Goal: Task Accomplishment & Management: Use online tool/utility

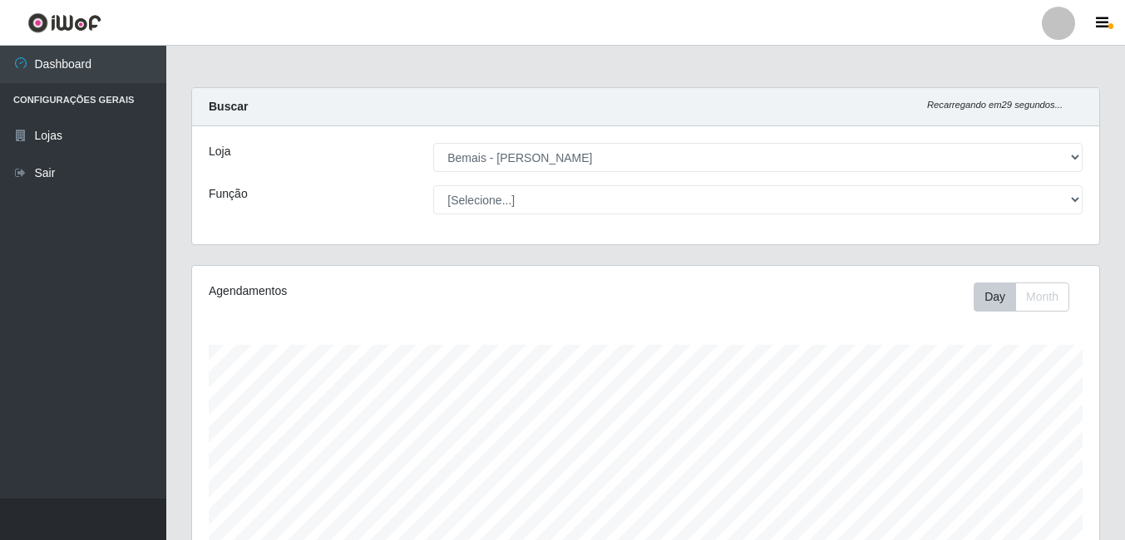
select select "230"
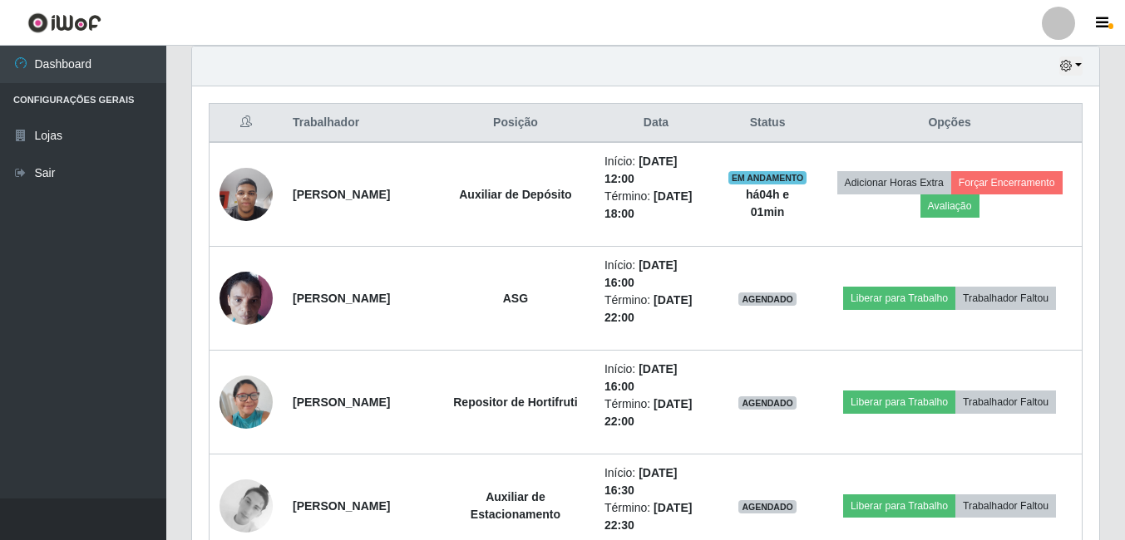
scroll to position [579, 0]
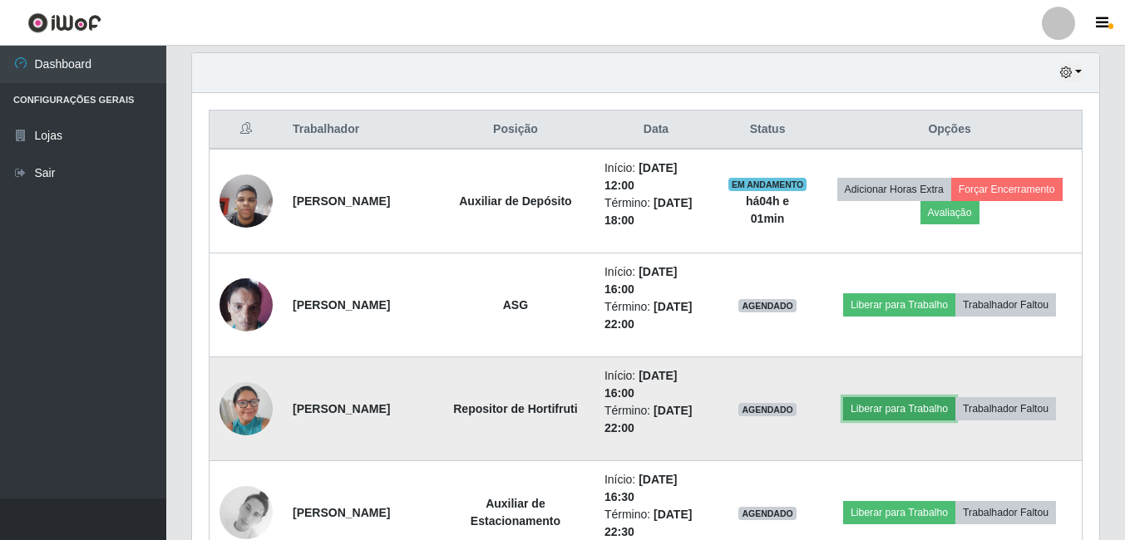
click at [906, 407] on button "Liberar para Trabalho" at bounding box center [899, 408] width 112 height 23
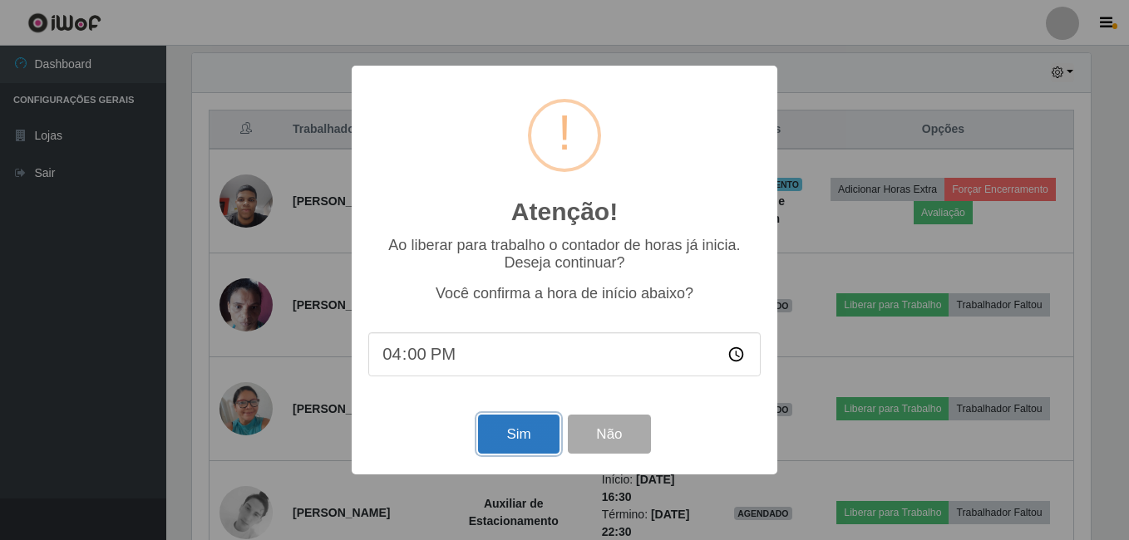
click at [510, 441] on button "Sim" at bounding box center [518, 434] width 81 height 39
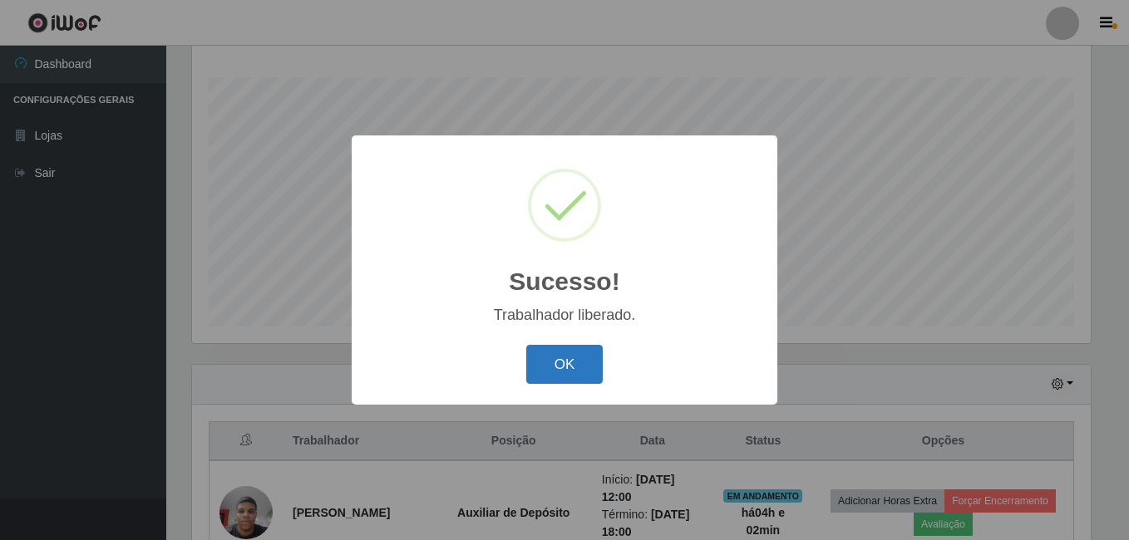
click at [575, 372] on button "OK" at bounding box center [564, 364] width 77 height 39
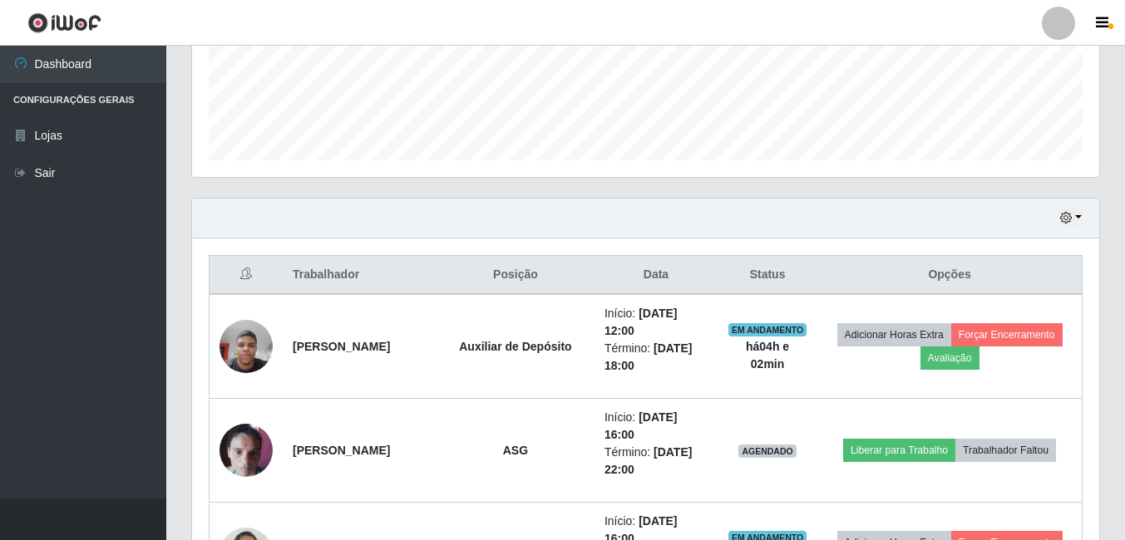
scroll to position [517, 0]
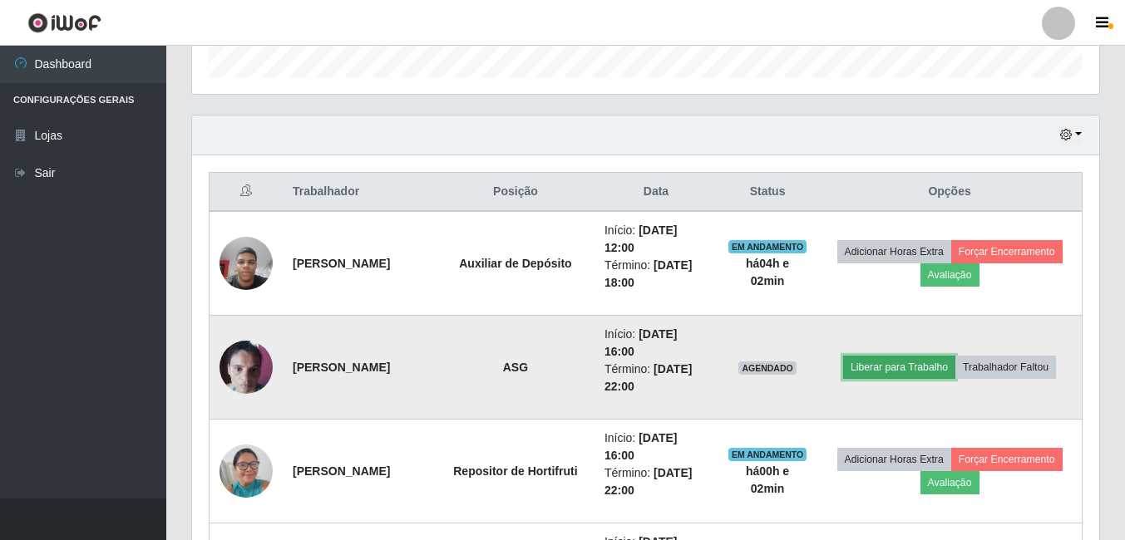
click at [888, 369] on button "Liberar para Trabalho" at bounding box center [899, 367] width 112 height 23
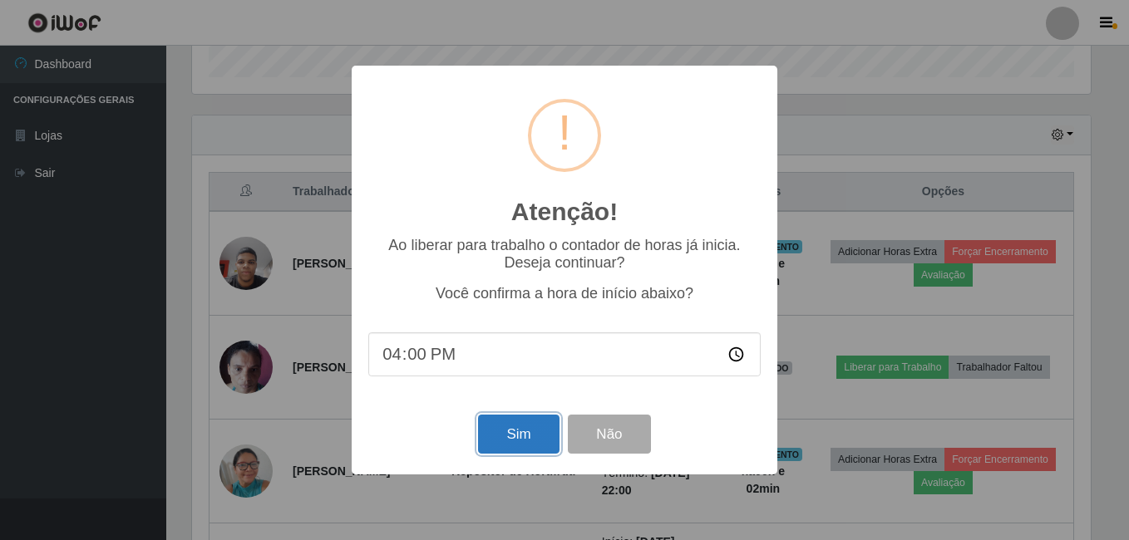
click at [529, 424] on button "Sim" at bounding box center [518, 434] width 81 height 39
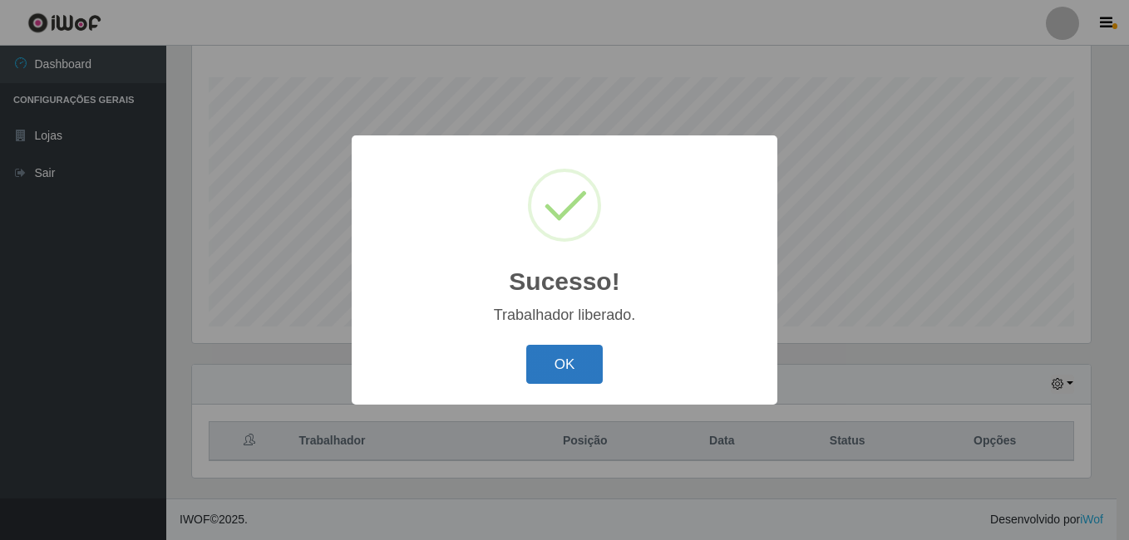
click at [573, 362] on button "OK" at bounding box center [564, 364] width 77 height 39
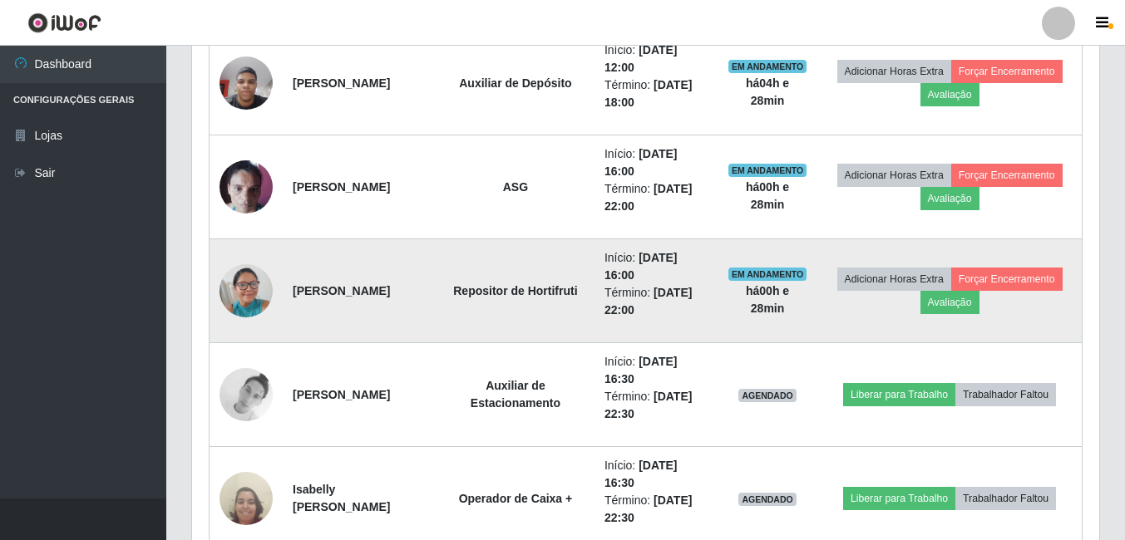
scroll to position [766, 0]
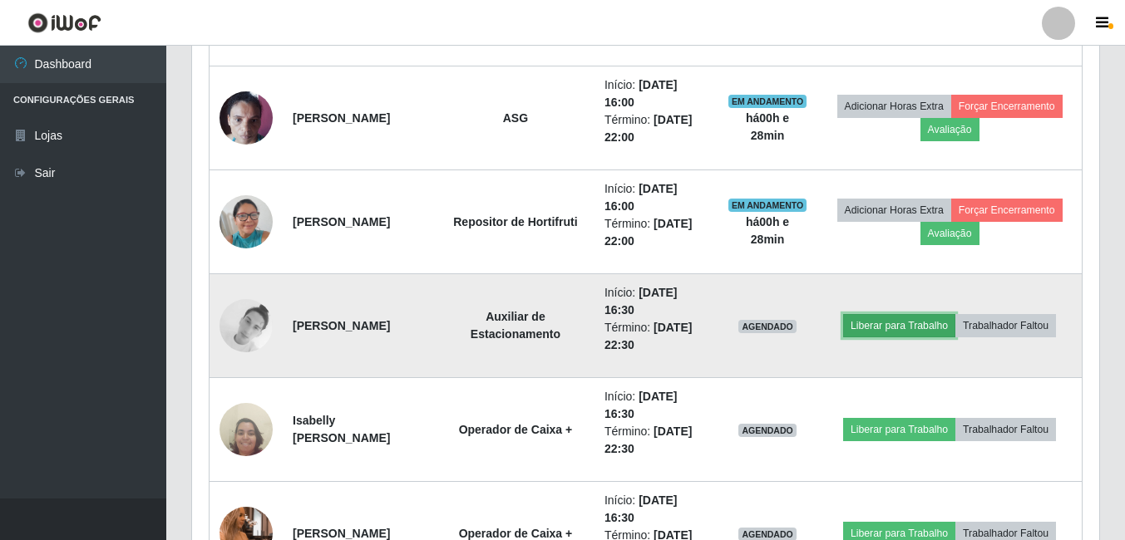
click at [909, 328] on button "Liberar para Trabalho" at bounding box center [899, 325] width 112 height 23
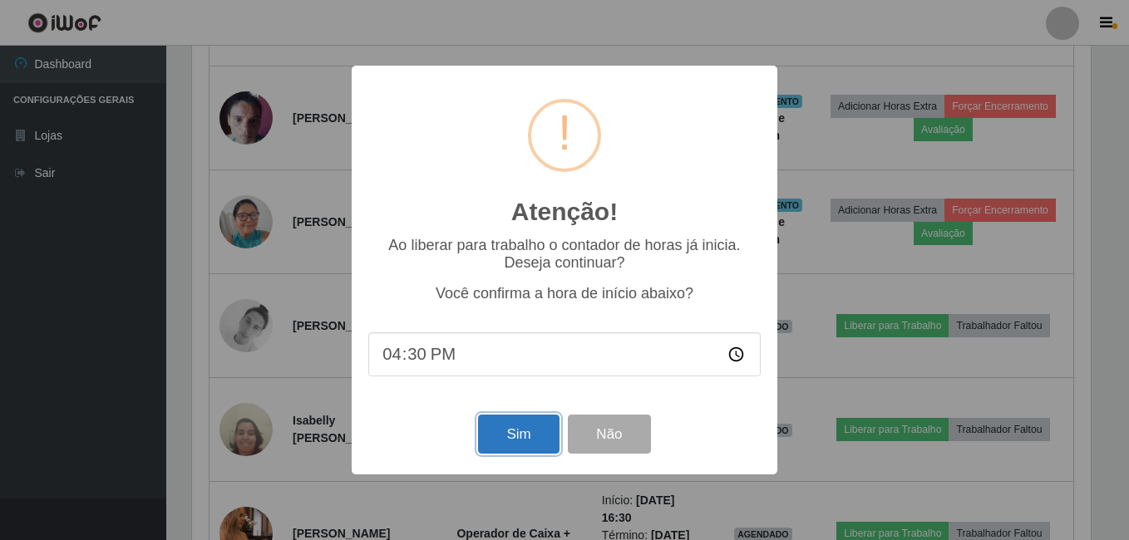
click at [532, 440] on button "Sim" at bounding box center [518, 434] width 81 height 39
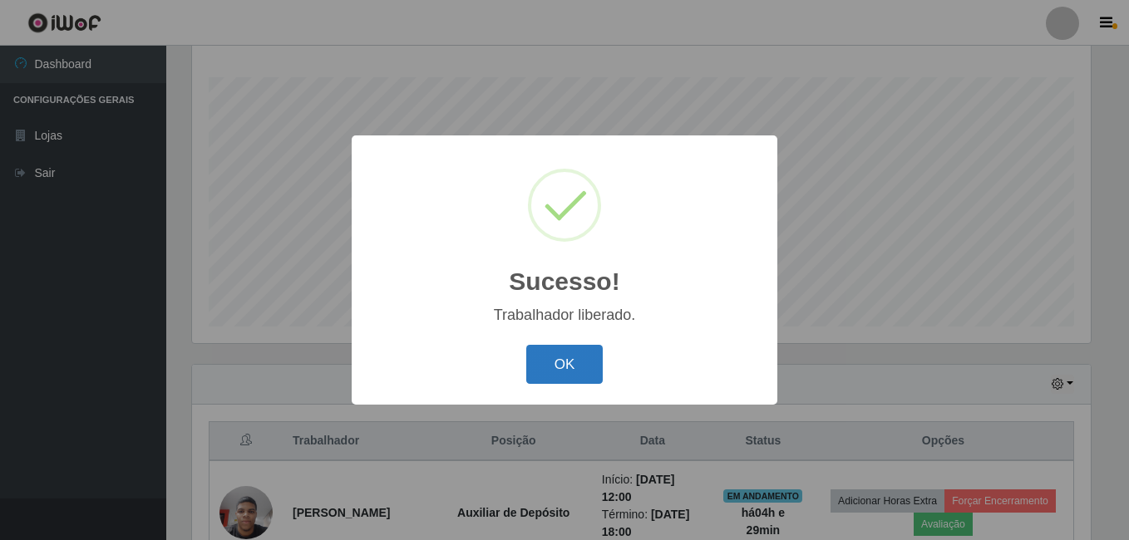
click at [561, 375] on button "OK" at bounding box center [564, 364] width 77 height 39
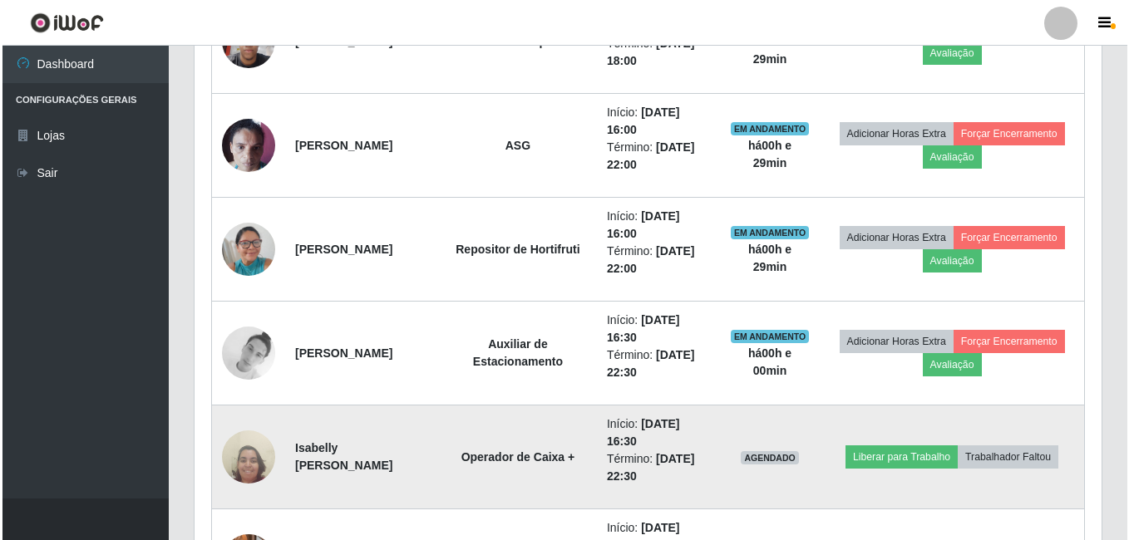
scroll to position [850, 0]
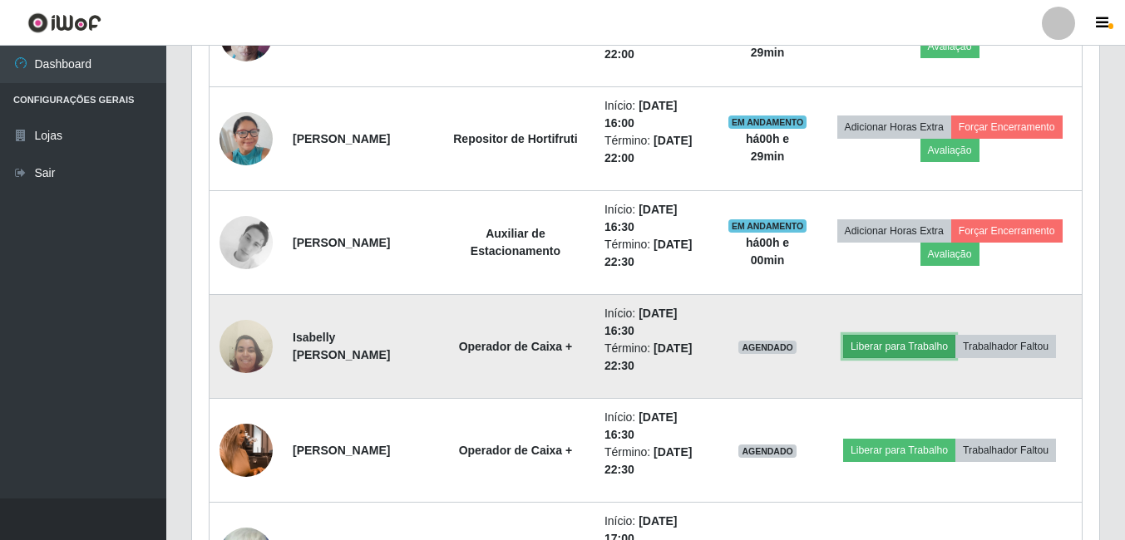
click at [883, 352] on button "Liberar para Trabalho" at bounding box center [899, 346] width 112 height 23
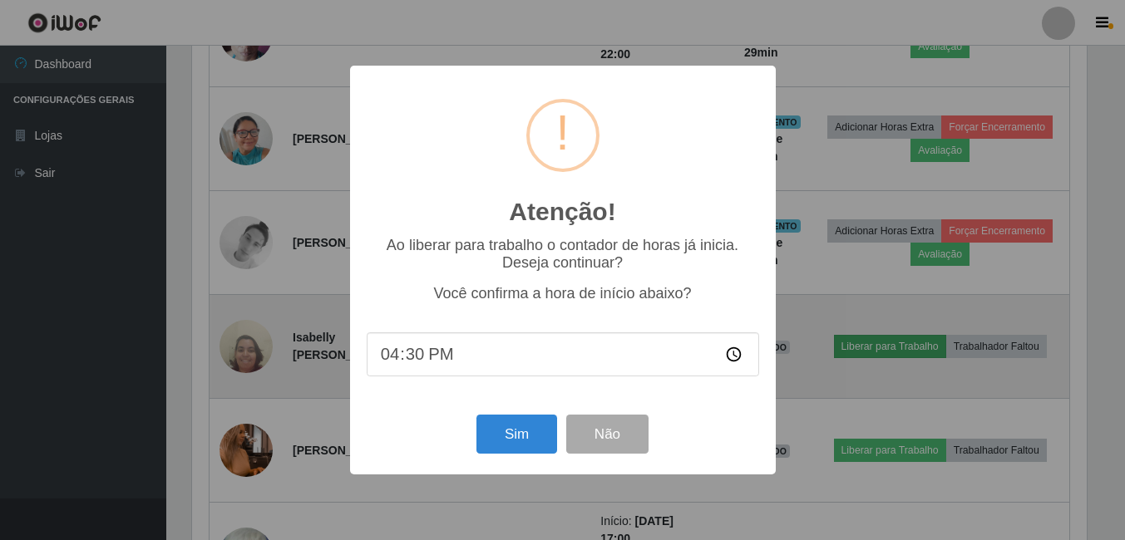
scroll to position [345, 899]
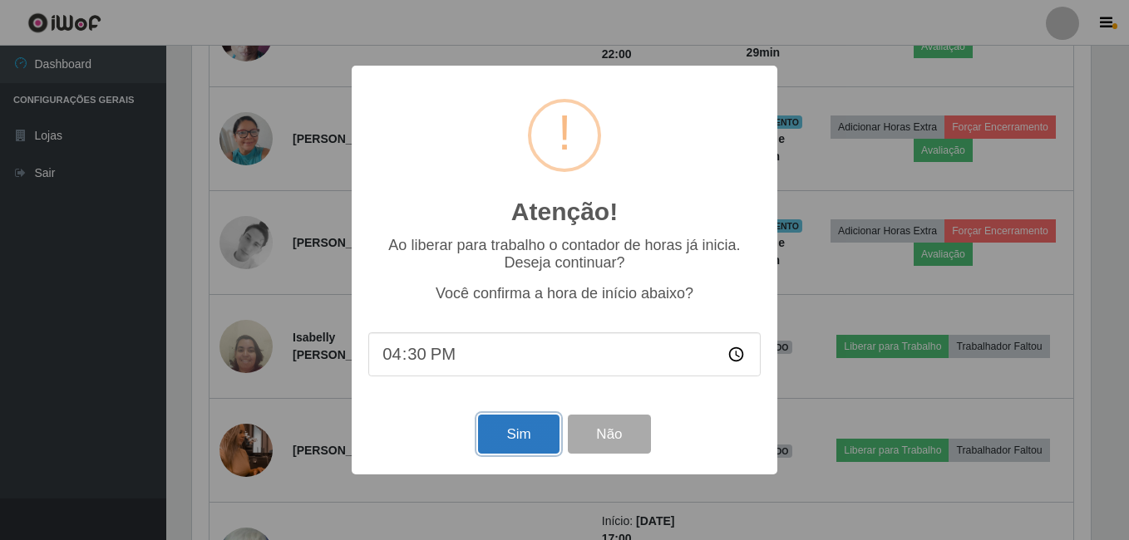
click at [494, 440] on button "Sim" at bounding box center [518, 434] width 81 height 39
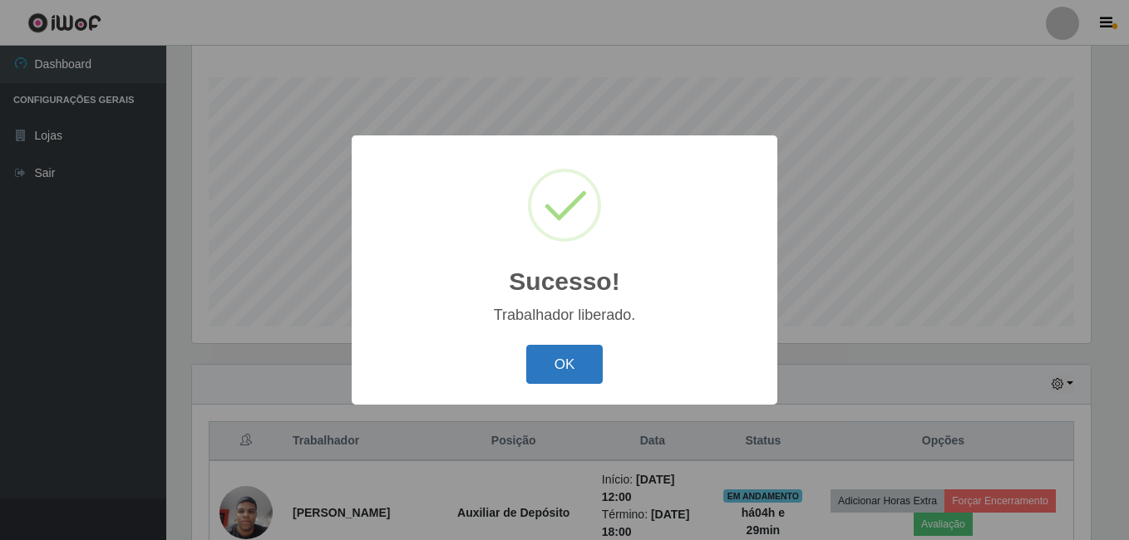
click at [572, 361] on button "OK" at bounding box center [564, 364] width 77 height 39
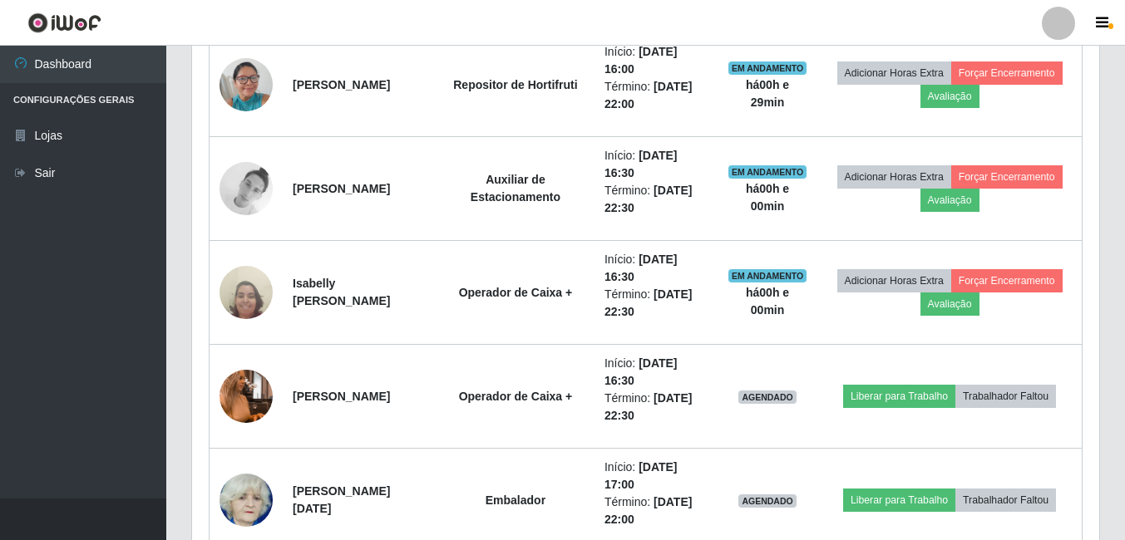
scroll to position [933, 0]
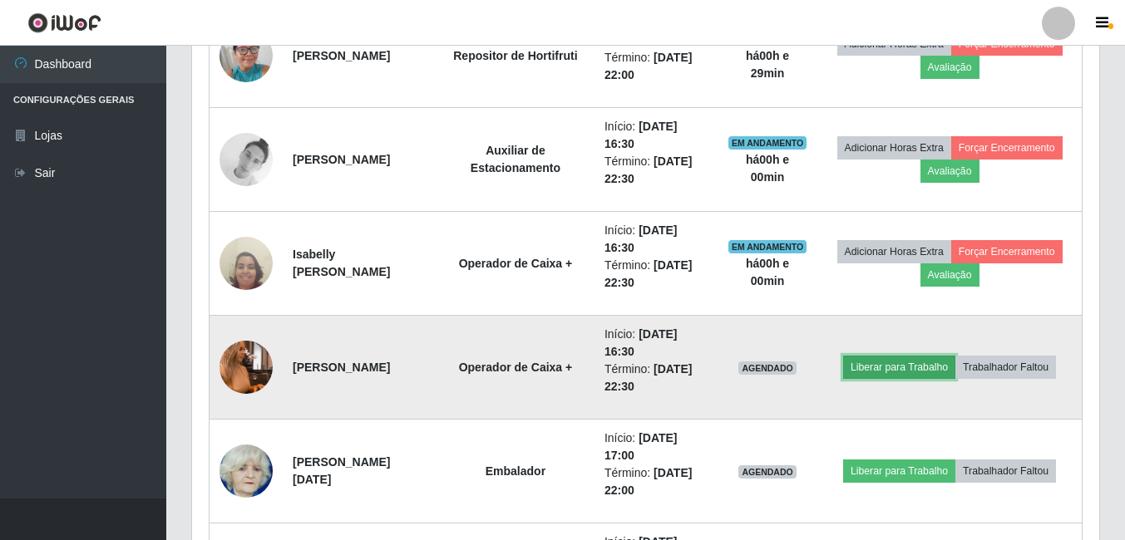
click at [895, 367] on button "Liberar para Trabalho" at bounding box center [899, 367] width 112 height 23
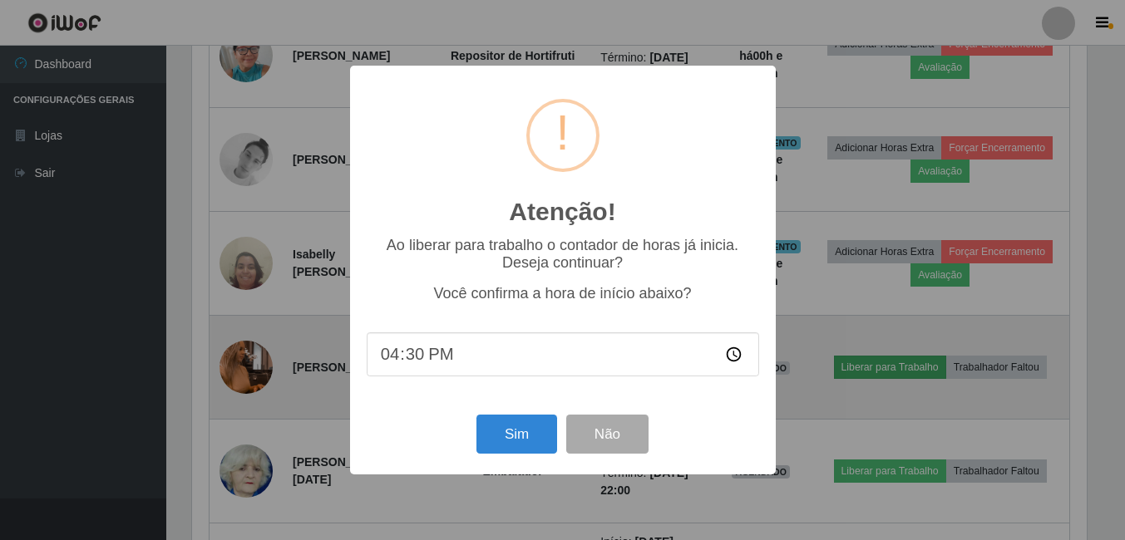
scroll to position [345, 899]
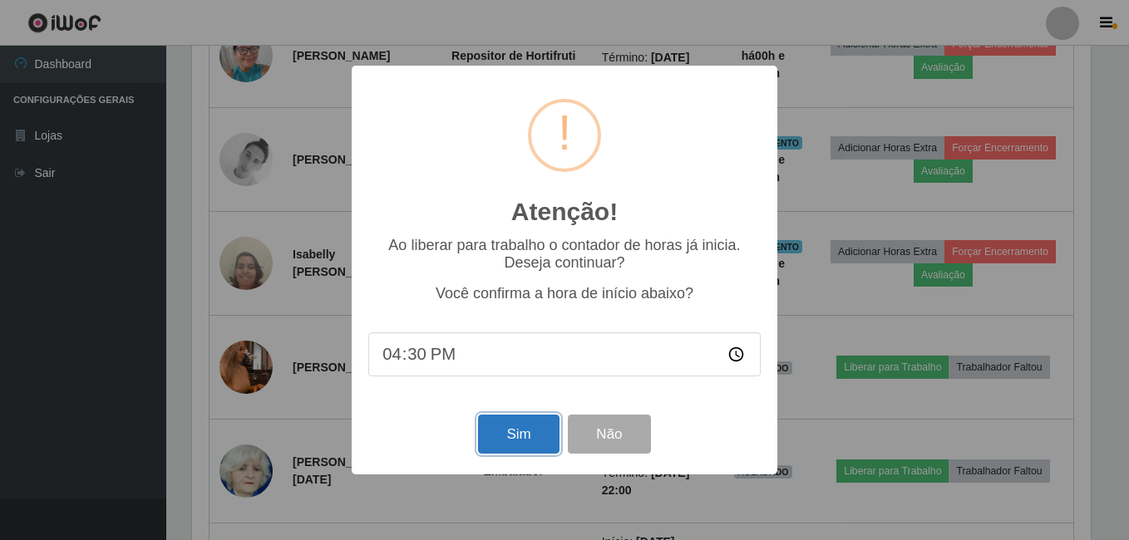
click at [519, 428] on button "Sim" at bounding box center [518, 434] width 81 height 39
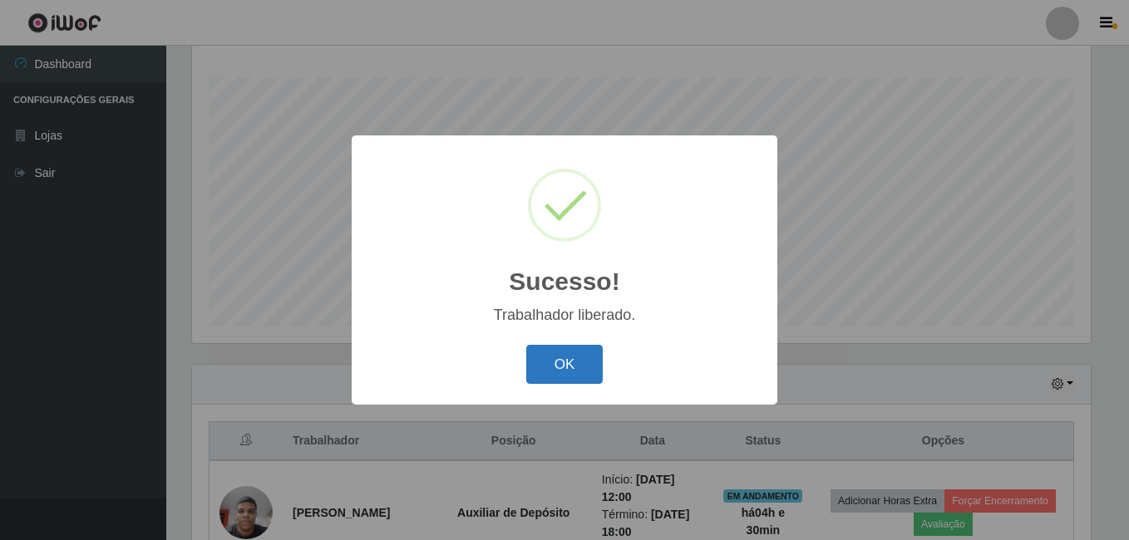
click at [568, 369] on button "OK" at bounding box center [564, 364] width 77 height 39
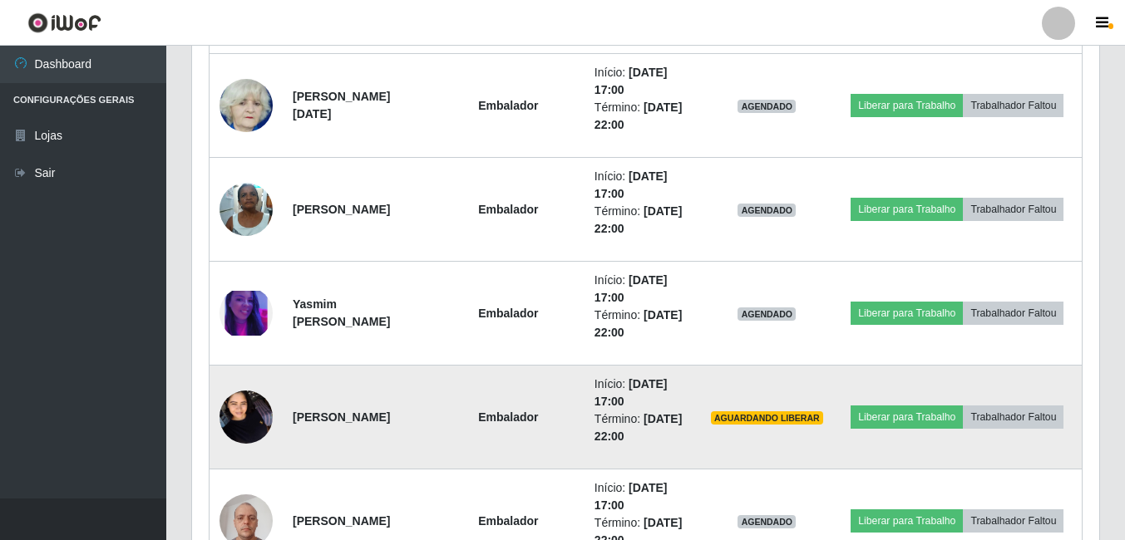
scroll to position [1327, 0]
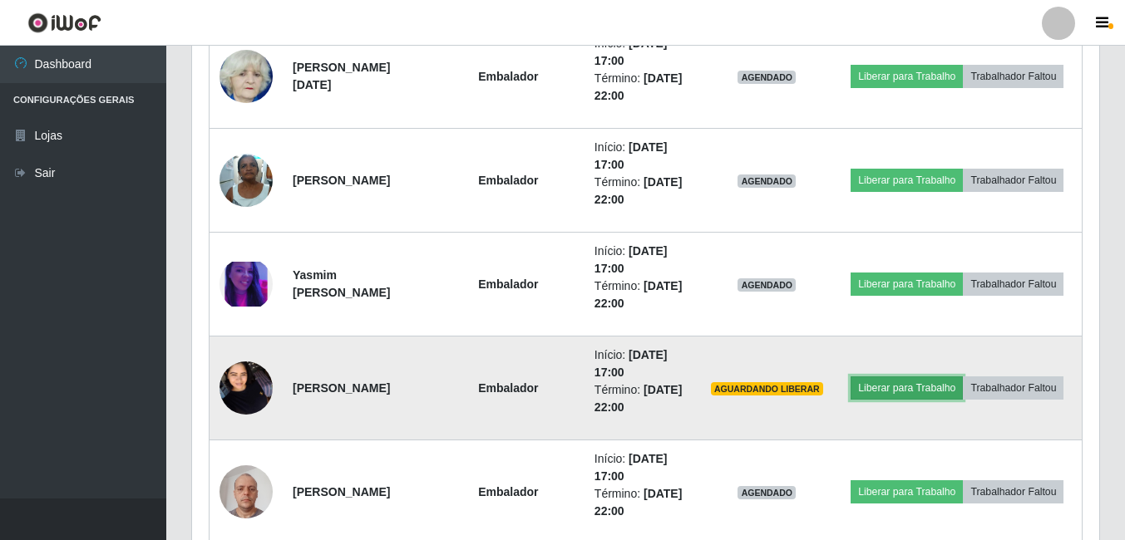
click at [948, 377] on button "Liberar para Trabalho" at bounding box center [906, 388] width 112 height 23
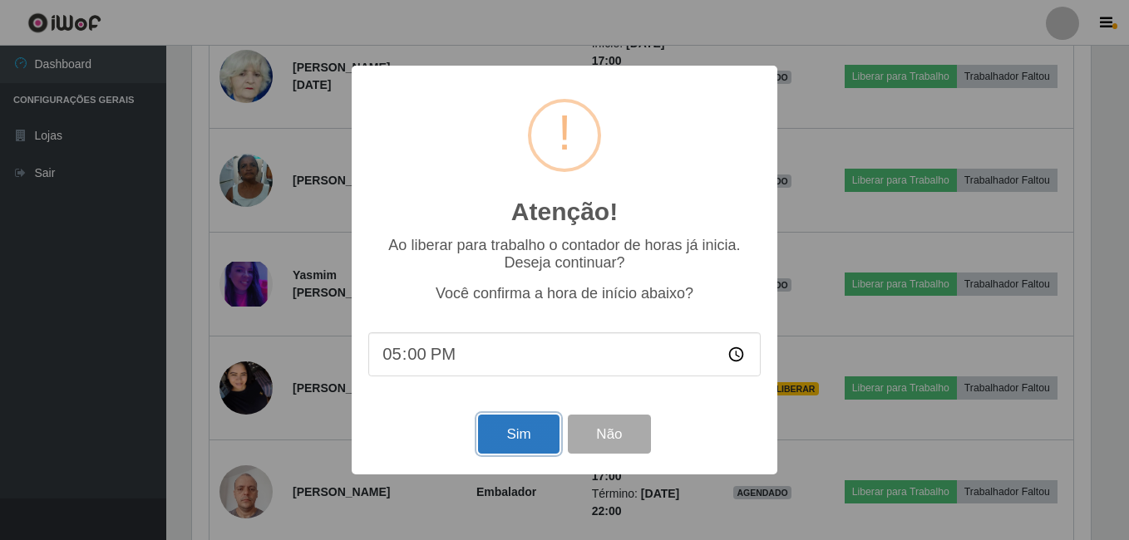
click at [529, 446] on button "Sim" at bounding box center [518, 434] width 81 height 39
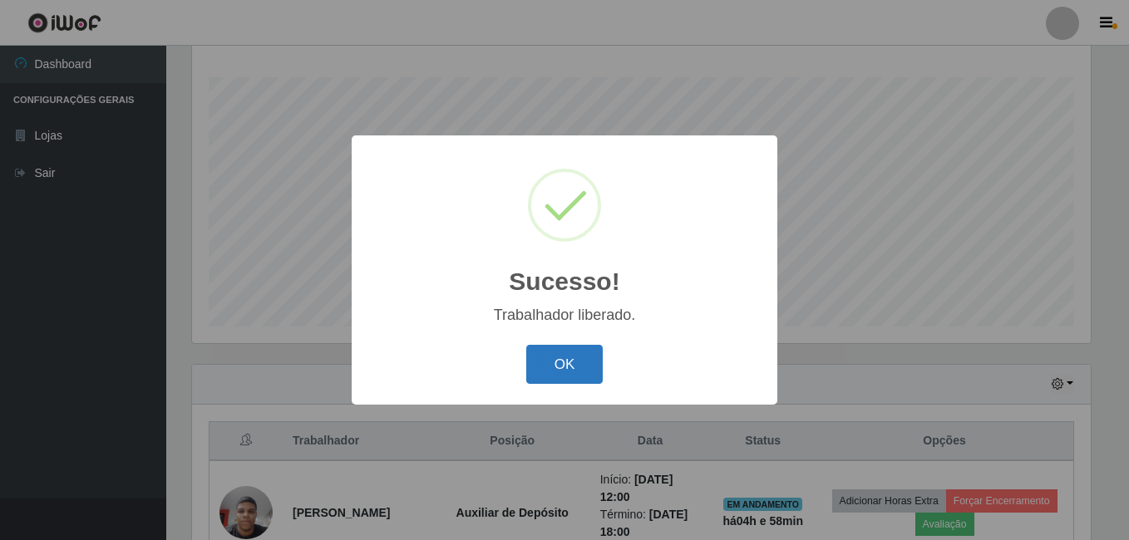
click at [541, 362] on button "OK" at bounding box center [564, 364] width 77 height 39
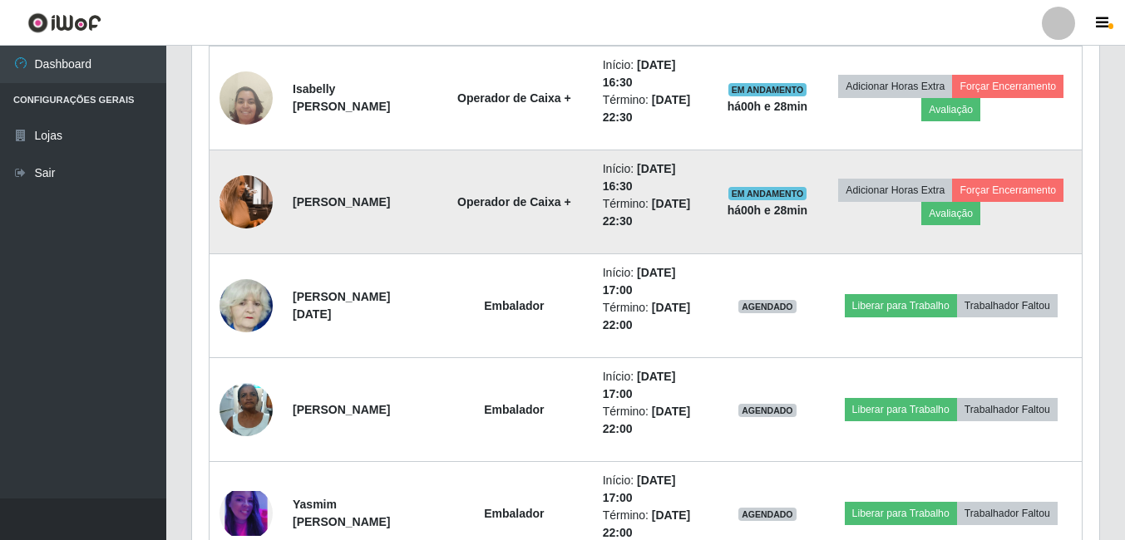
scroll to position [1099, 0]
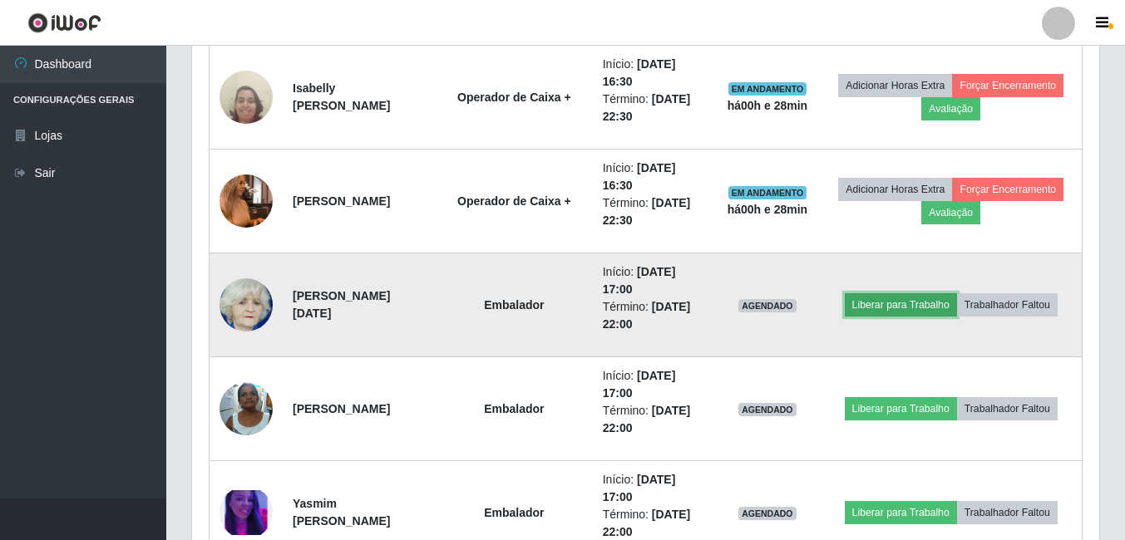
click at [889, 309] on button "Liberar para Trabalho" at bounding box center [901, 304] width 112 height 23
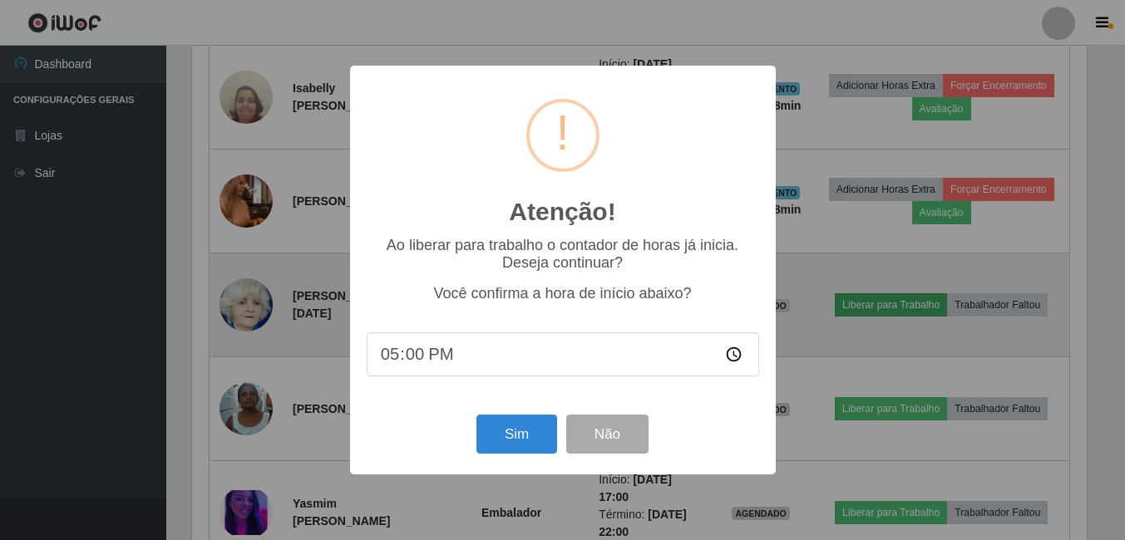
scroll to position [345, 899]
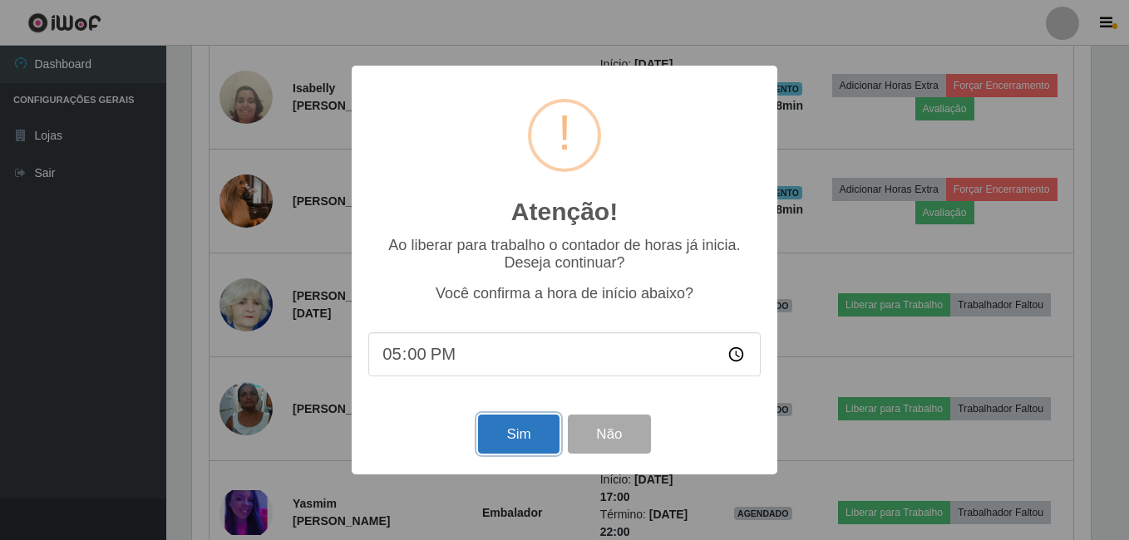
click at [534, 436] on button "Sim" at bounding box center [518, 434] width 81 height 39
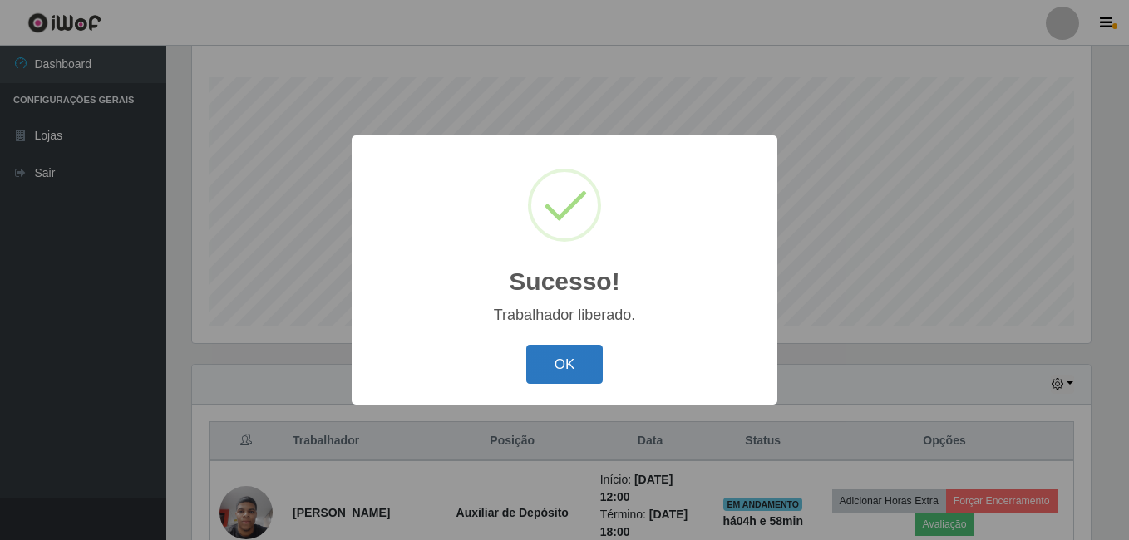
click at [584, 366] on button "OK" at bounding box center [564, 364] width 77 height 39
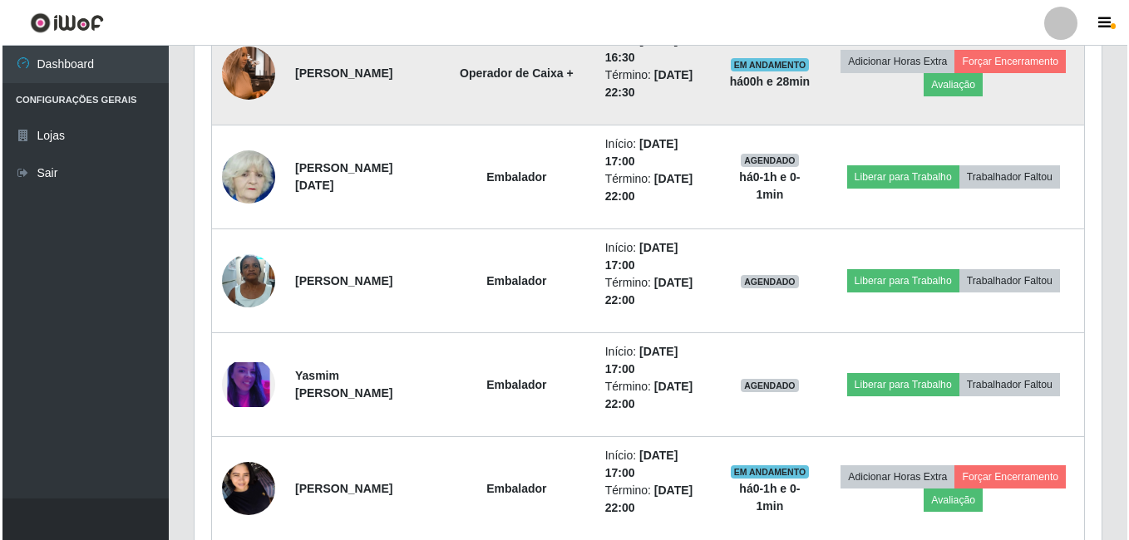
scroll to position [1265, 0]
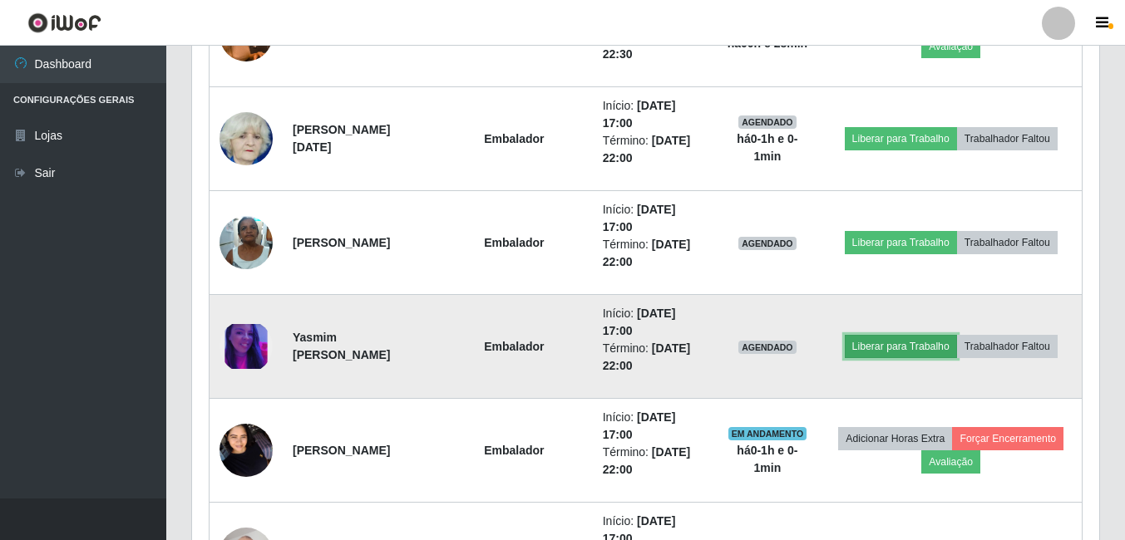
click at [897, 353] on button "Liberar para Trabalho" at bounding box center [901, 346] width 112 height 23
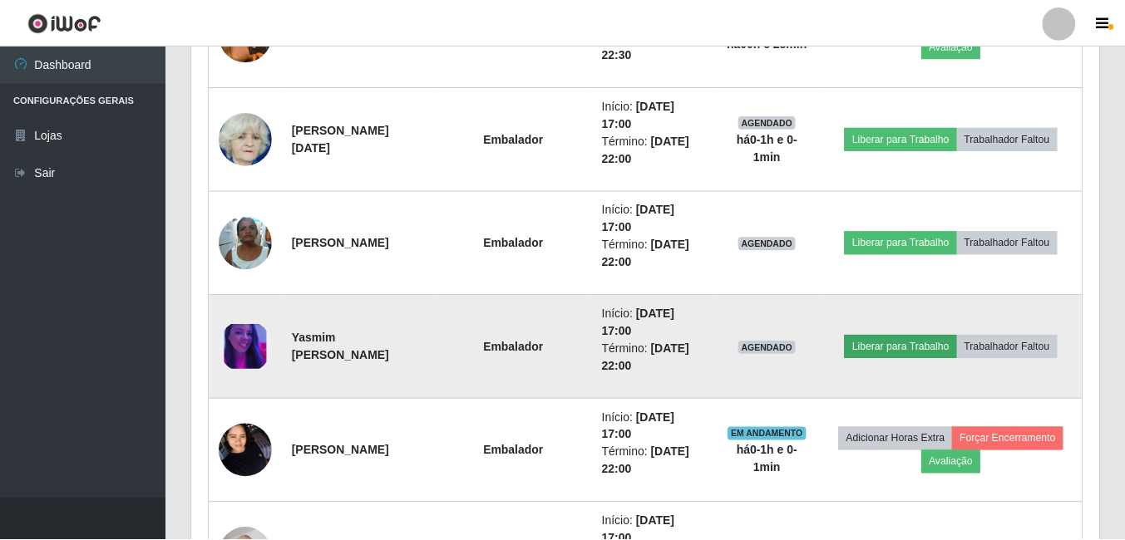
scroll to position [345, 899]
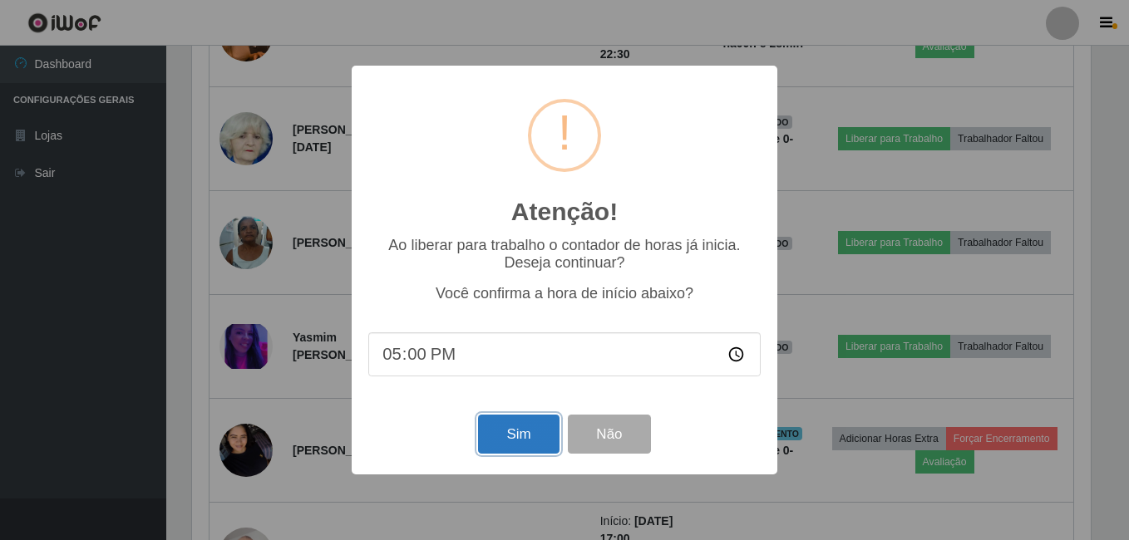
click at [497, 439] on button "Sim" at bounding box center [518, 434] width 81 height 39
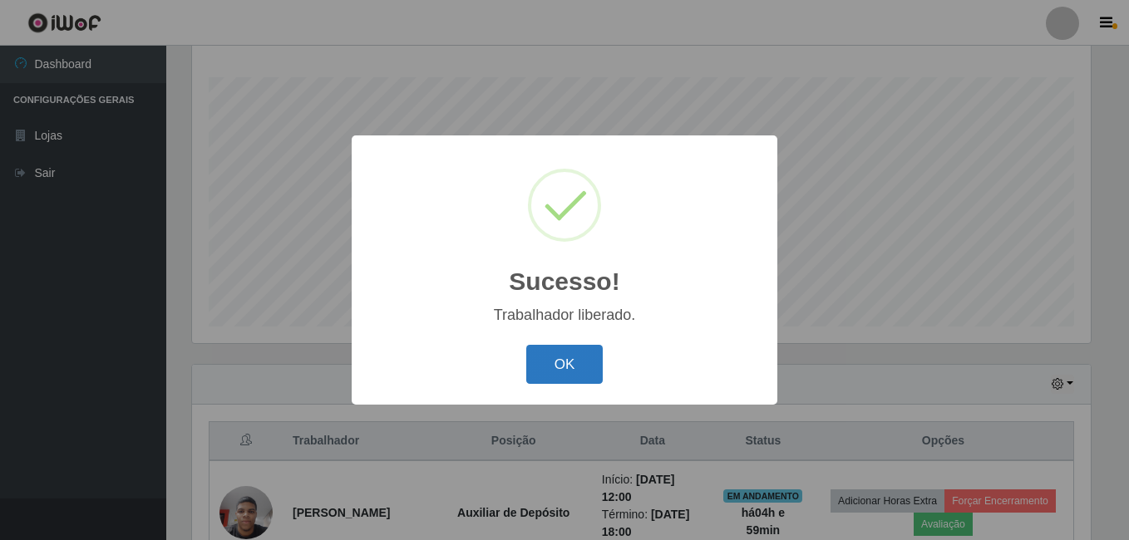
click at [569, 374] on button "OK" at bounding box center [564, 364] width 77 height 39
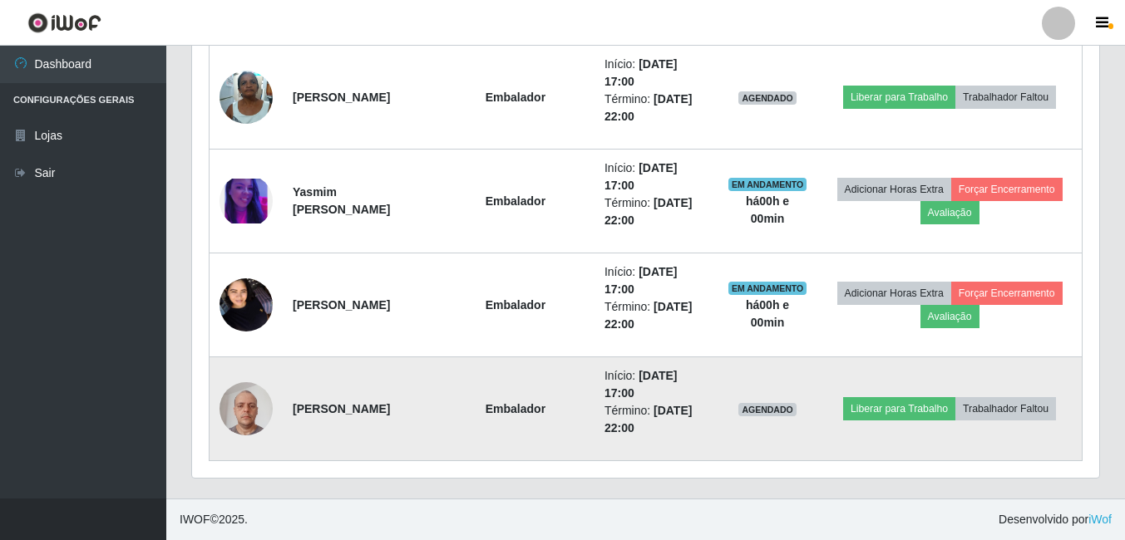
scroll to position [1244, 0]
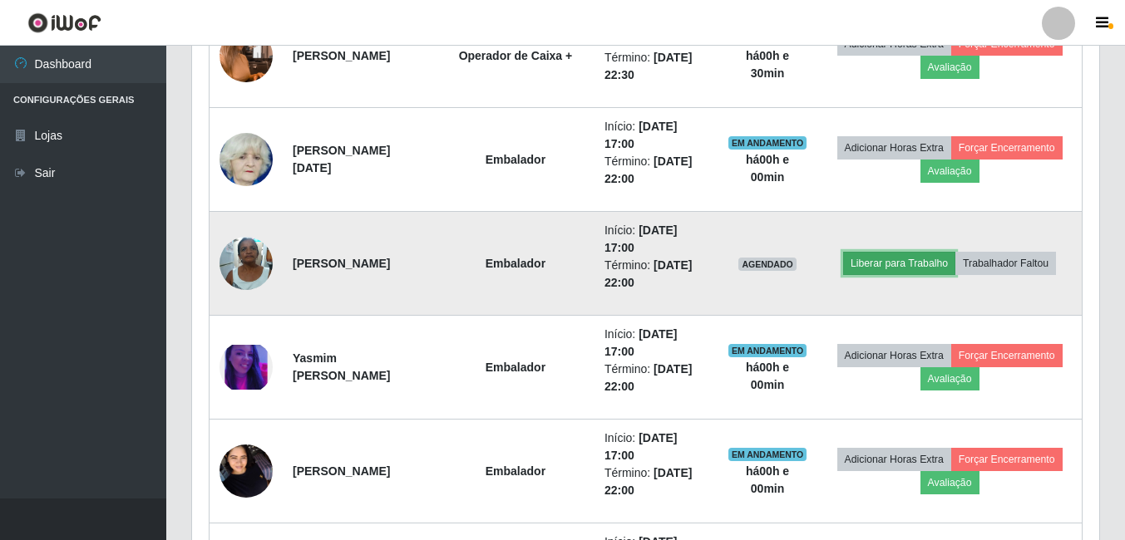
click at [895, 269] on button "Liberar para Trabalho" at bounding box center [899, 263] width 112 height 23
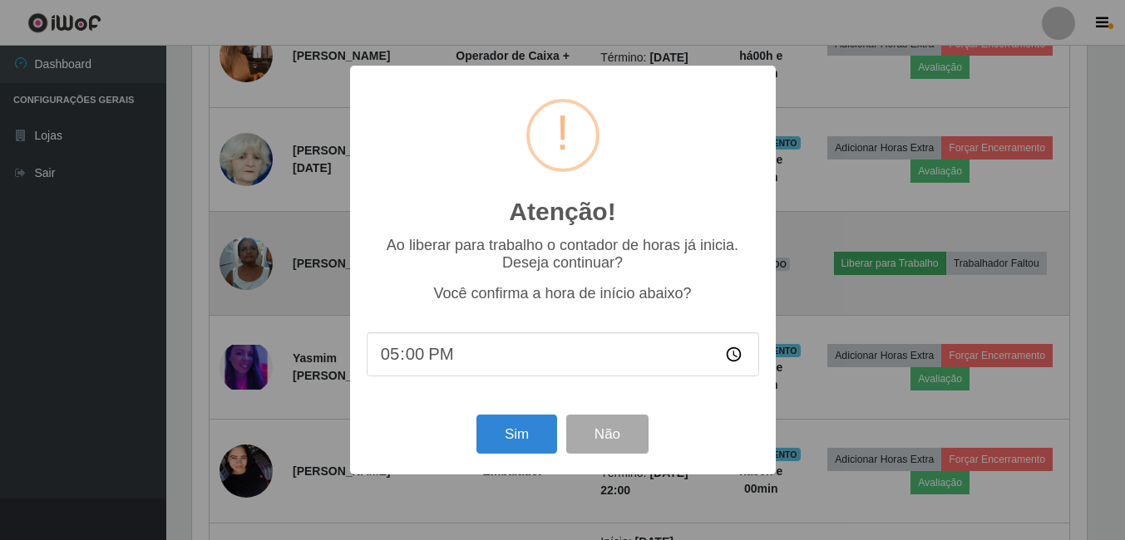
scroll to position [345, 899]
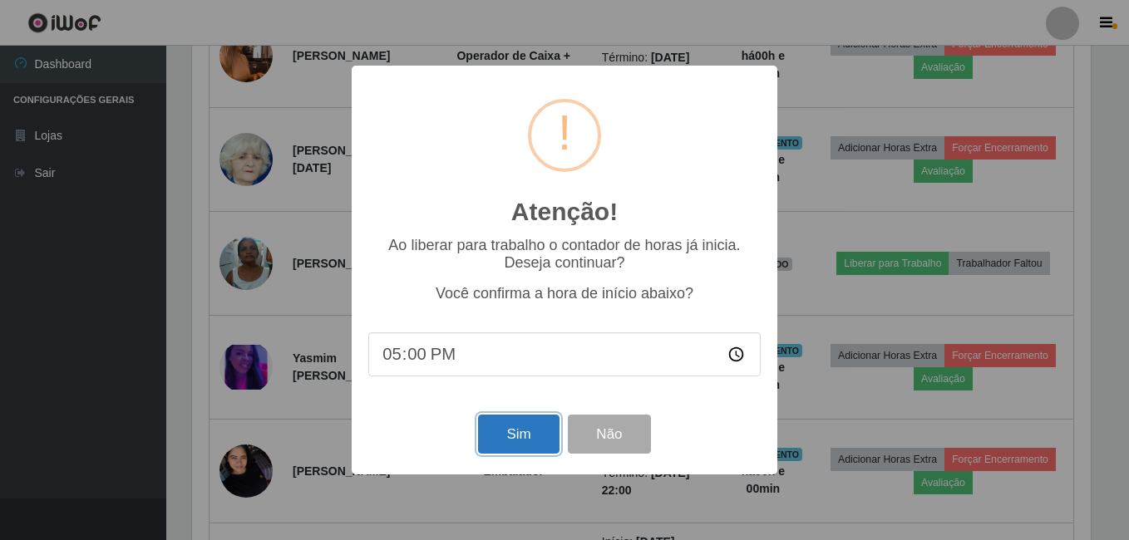
click at [534, 432] on button "Sim" at bounding box center [518, 434] width 81 height 39
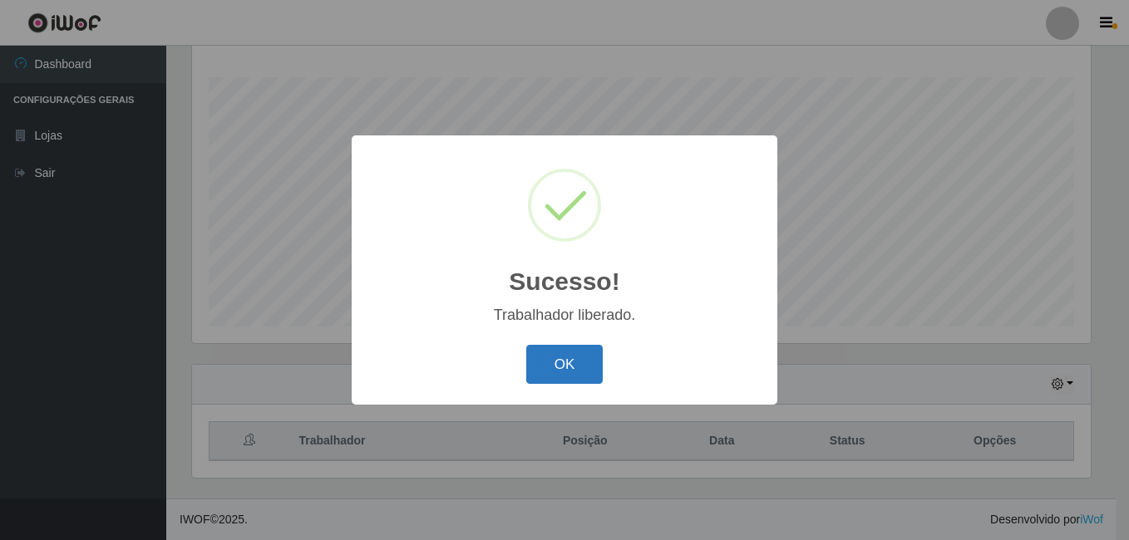
click at [572, 360] on button "OK" at bounding box center [564, 364] width 77 height 39
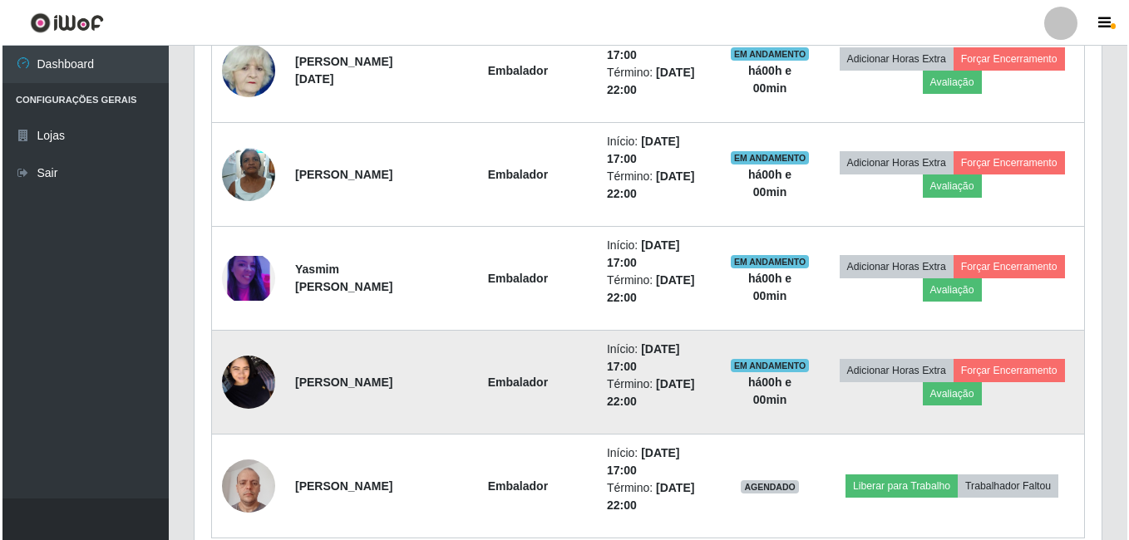
scroll to position [1411, 0]
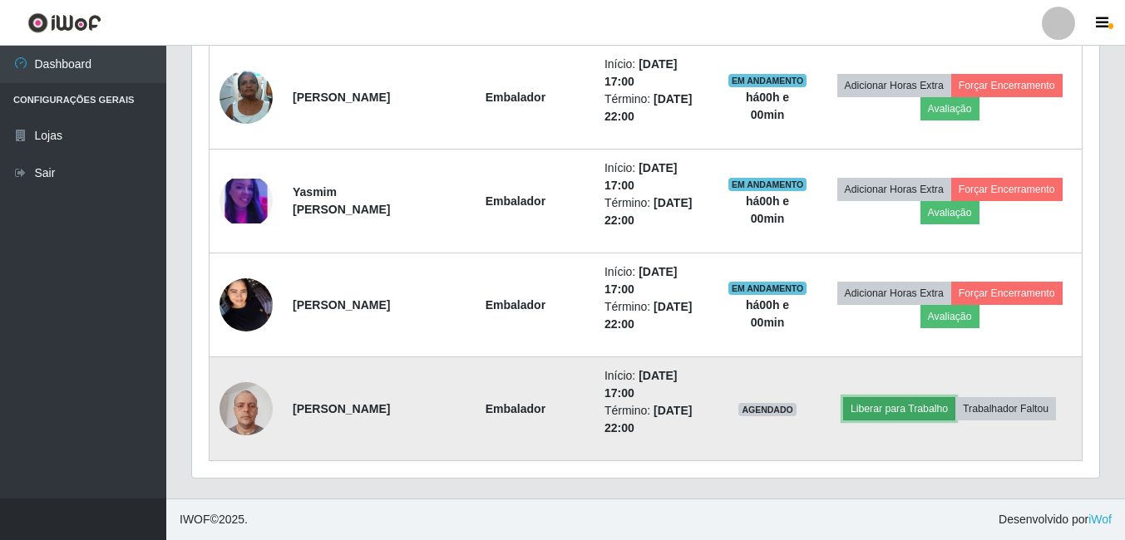
click at [888, 411] on button "Liberar para Trabalho" at bounding box center [899, 408] width 112 height 23
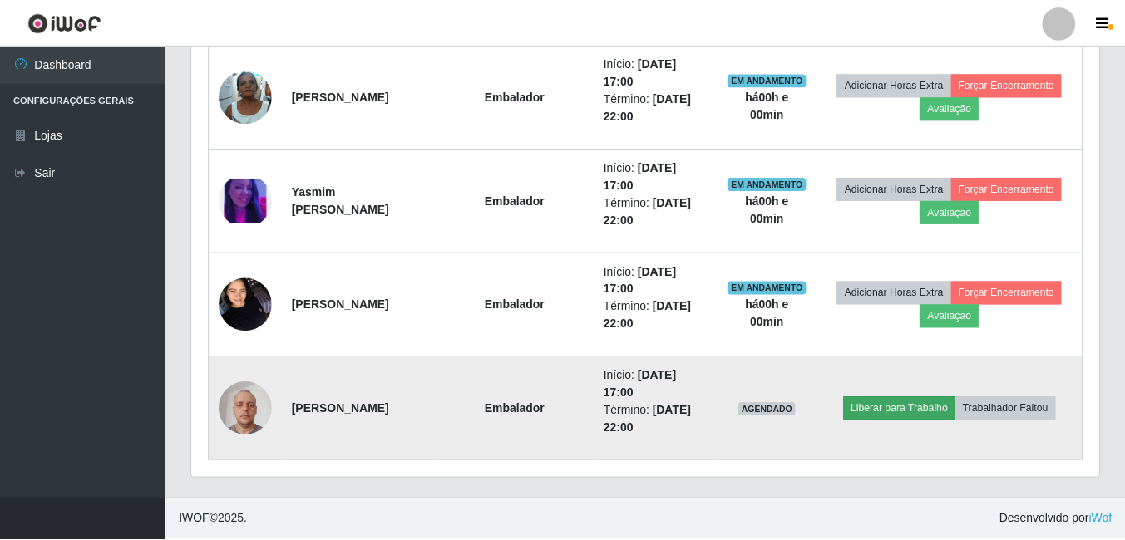
scroll to position [345, 899]
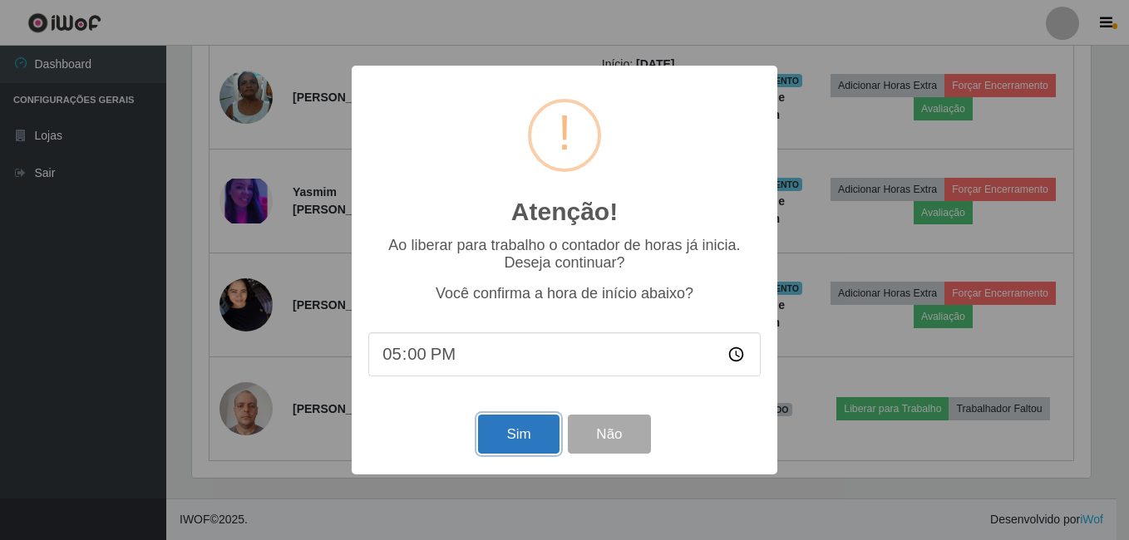
click at [535, 433] on button "Sim" at bounding box center [518, 434] width 81 height 39
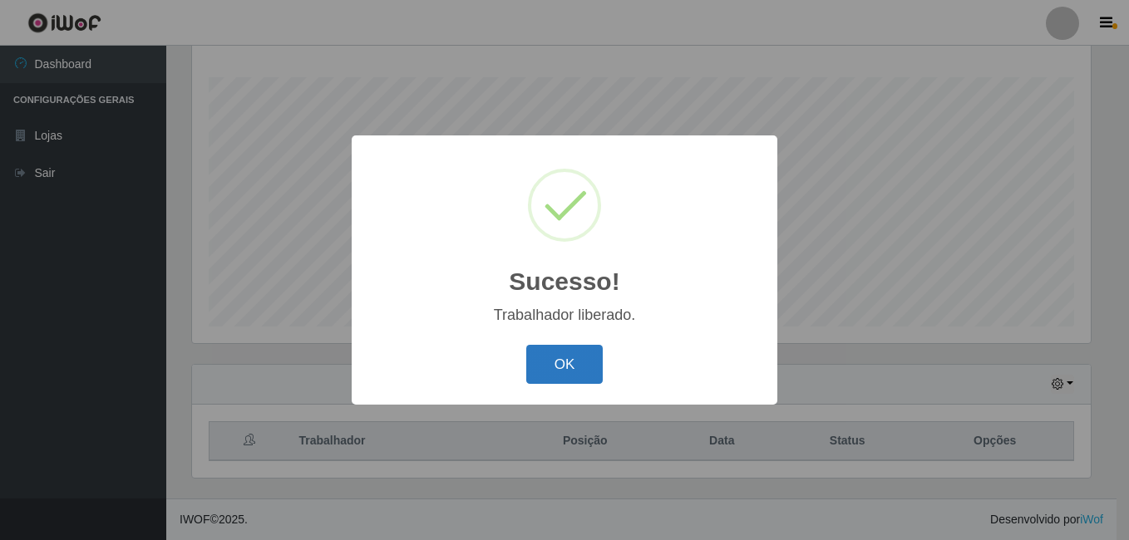
click at [571, 373] on button "OK" at bounding box center [564, 364] width 77 height 39
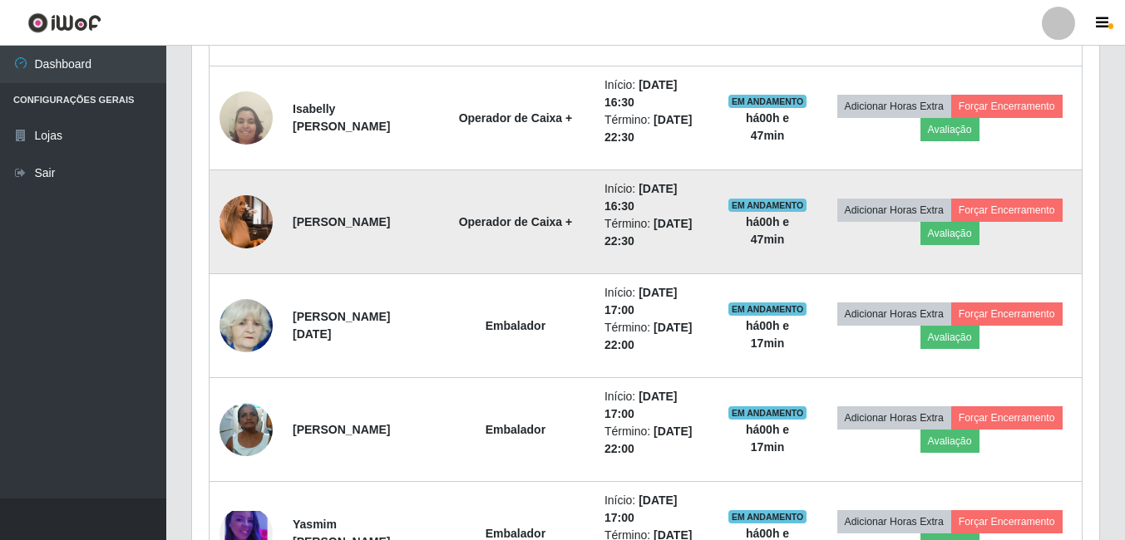
scroll to position [1161, 0]
